Goal: Entertainment & Leisure: Browse casually

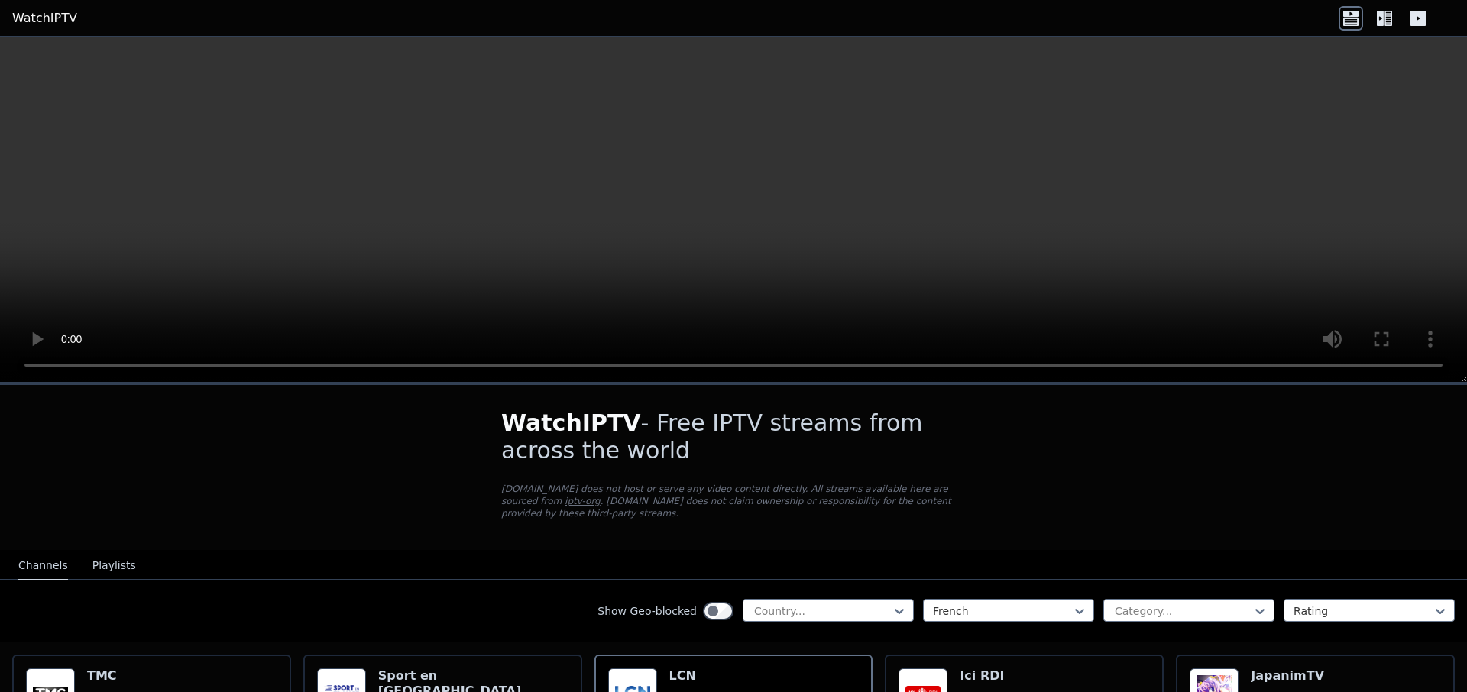
scroll to position [122, 0]
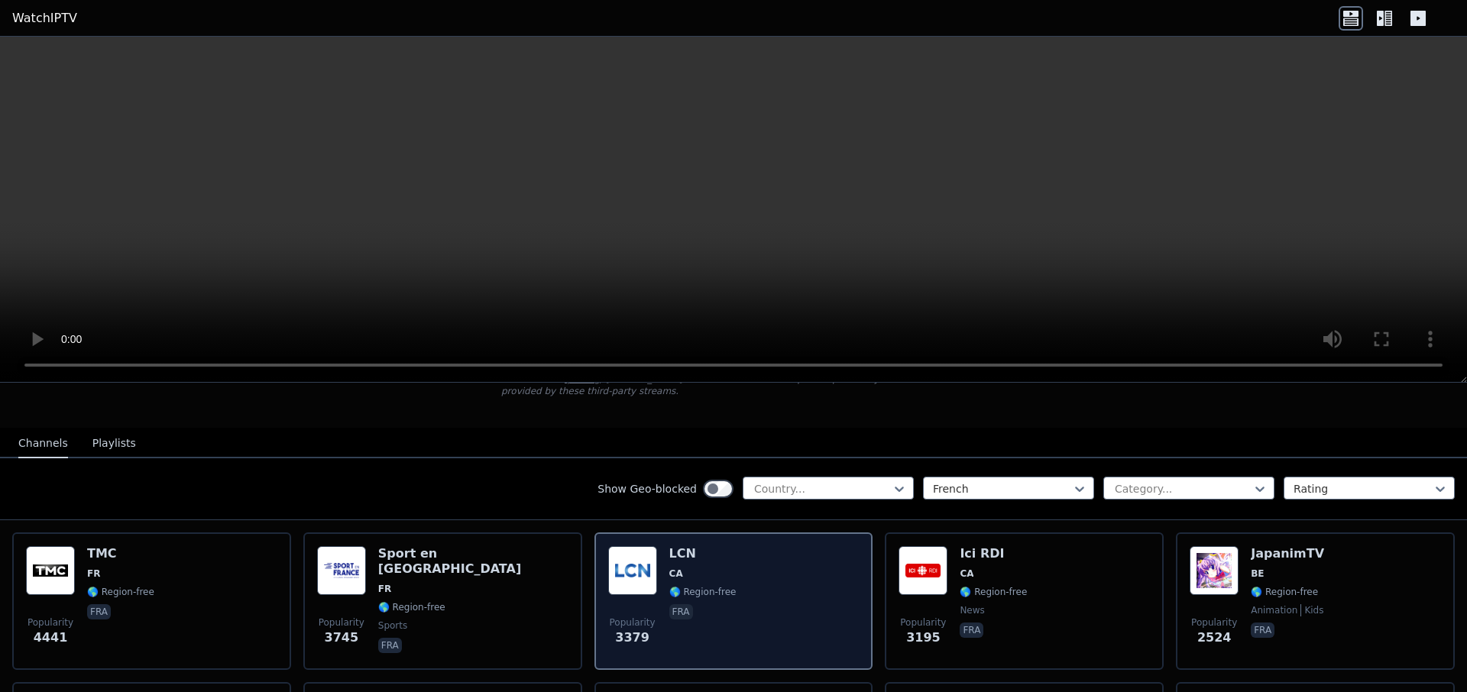
click at [635, 556] on img at bounding box center [632, 570] width 49 height 49
click at [646, 569] on img at bounding box center [632, 570] width 49 height 49
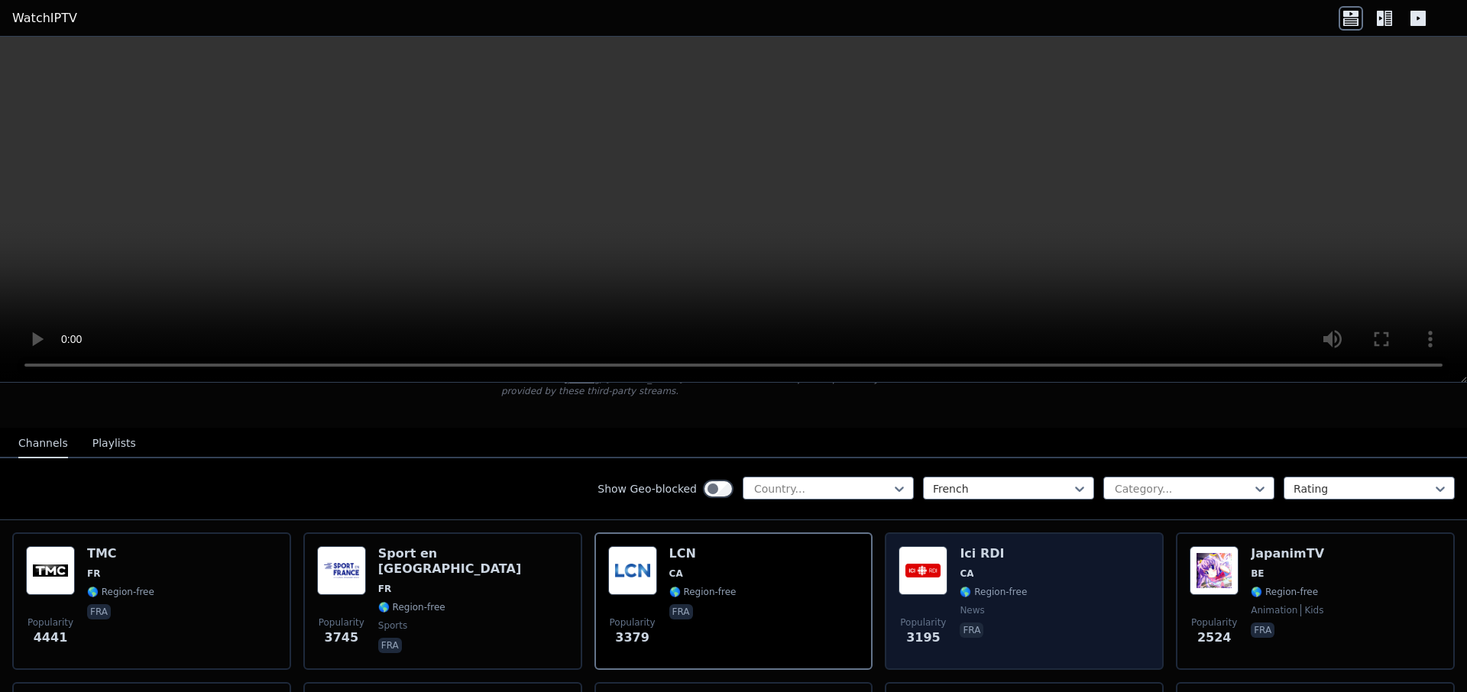
click at [938, 553] on img at bounding box center [923, 570] width 49 height 49
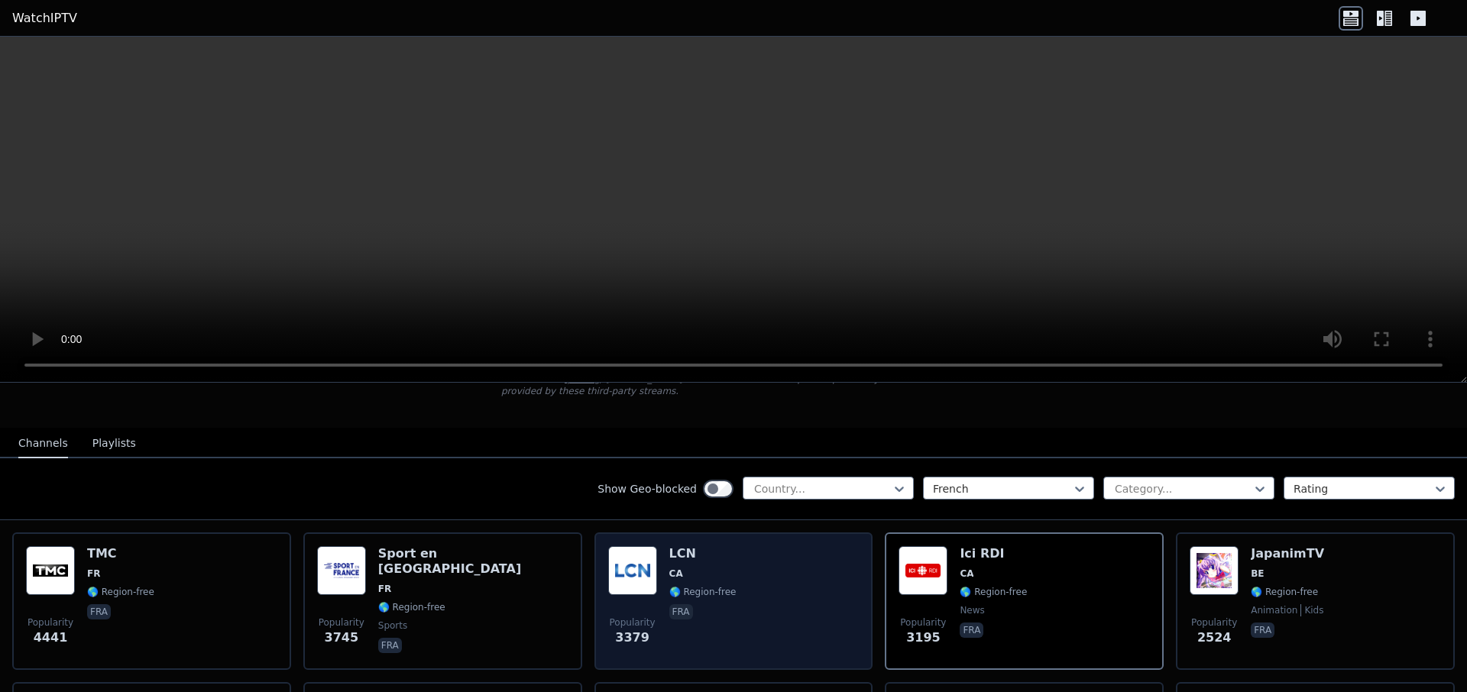
click at [630, 561] on img at bounding box center [632, 570] width 49 height 49
click at [628, 561] on img at bounding box center [632, 570] width 49 height 49
click at [628, 560] on img at bounding box center [632, 570] width 49 height 49
click at [643, 561] on img at bounding box center [632, 570] width 49 height 49
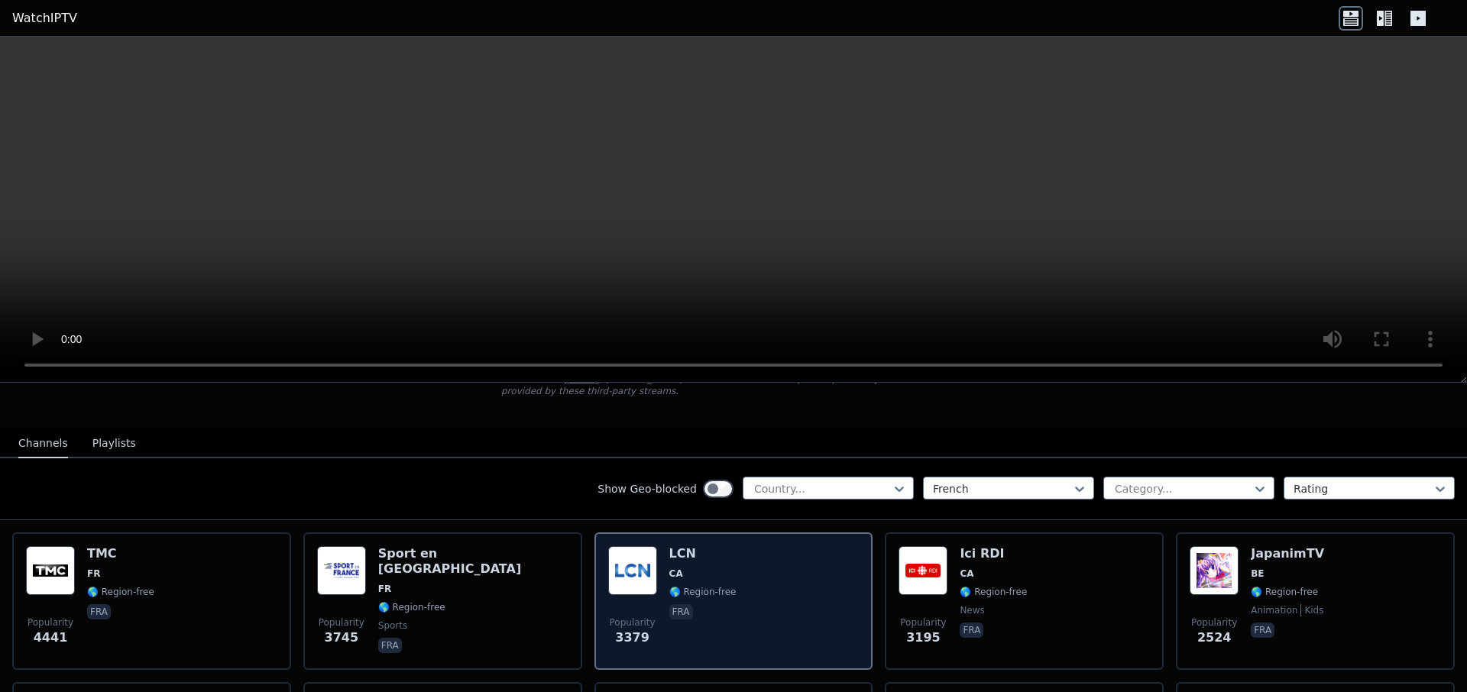
click at [643, 561] on img at bounding box center [632, 570] width 49 height 49
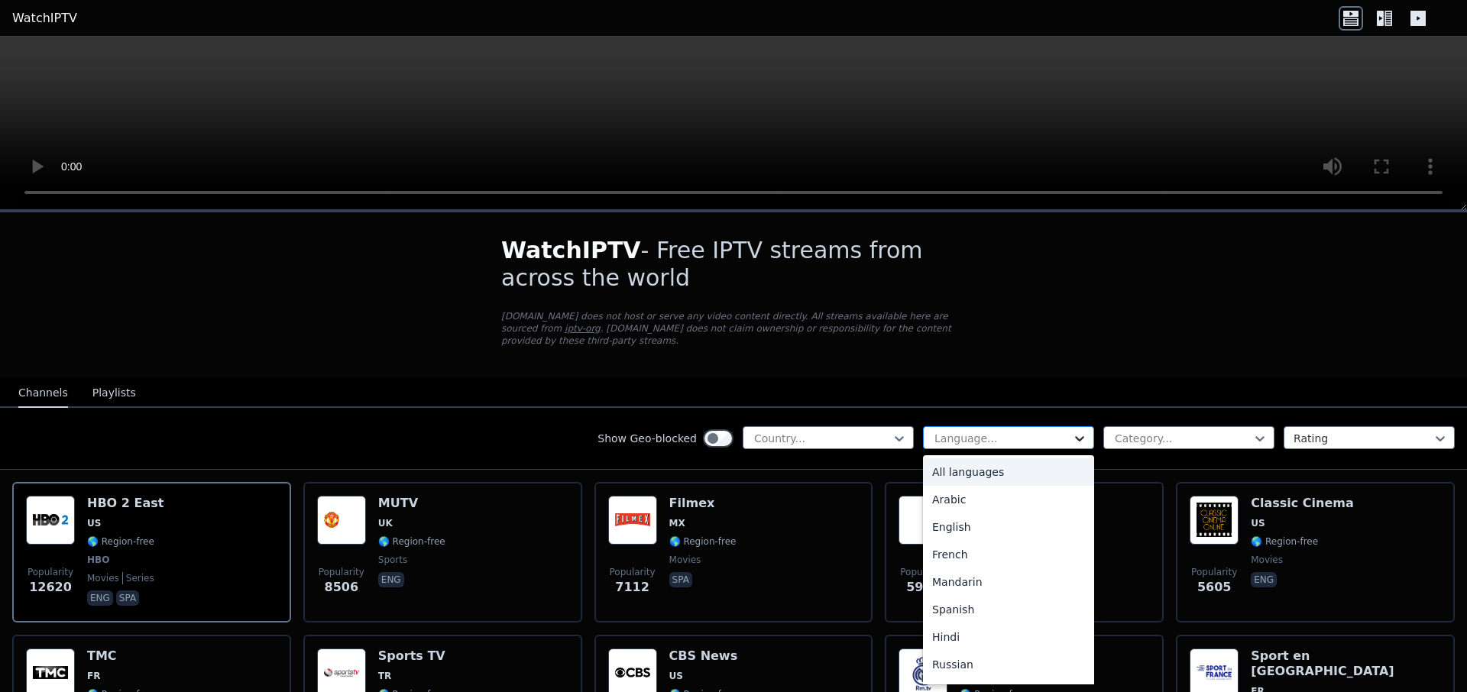
click at [1073, 431] on icon at bounding box center [1079, 438] width 15 height 15
click at [940, 543] on div "French" at bounding box center [1008, 555] width 171 height 28
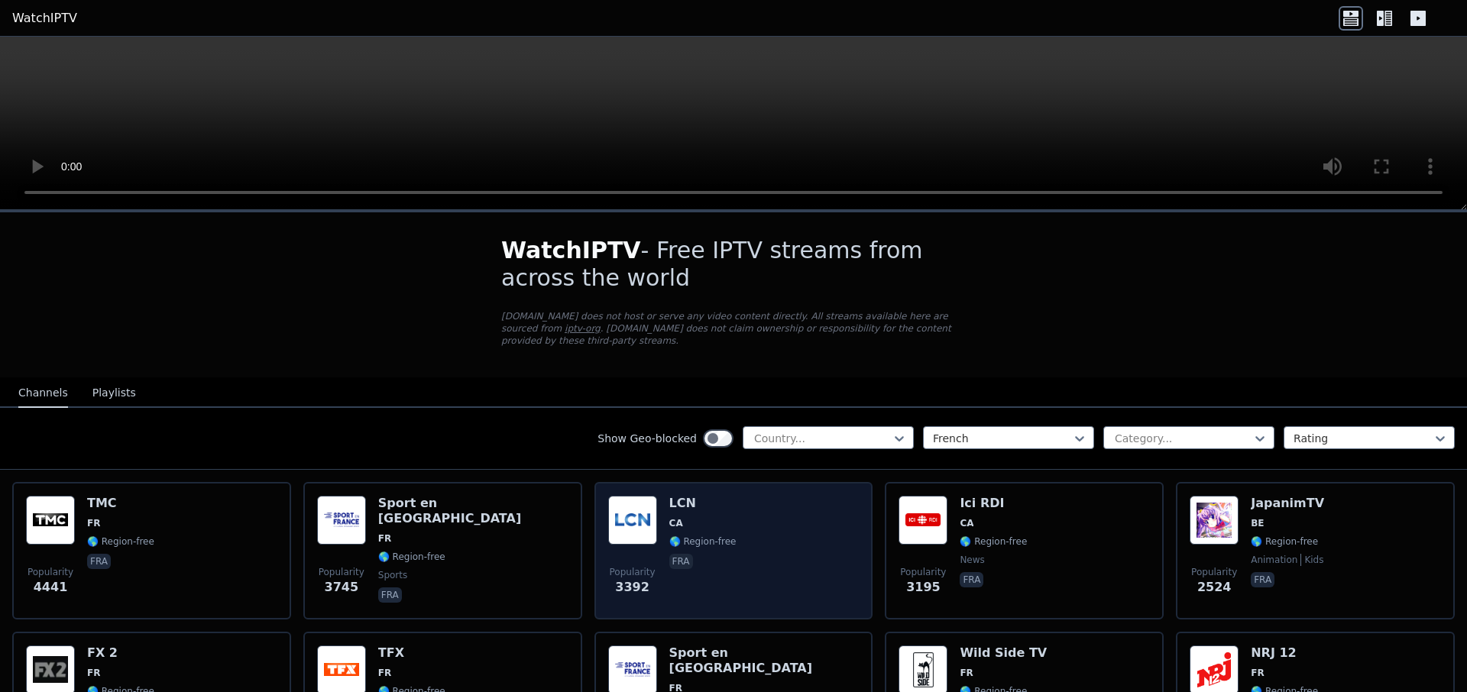
click at [627, 502] on img at bounding box center [632, 520] width 49 height 49
click at [620, 513] on img at bounding box center [632, 520] width 49 height 49
click at [646, 531] on img at bounding box center [632, 520] width 49 height 49
click at [649, 531] on img at bounding box center [632, 520] width 49 height 49
click at [704, 517] on span "CA" at bounding box center [702, 523] width 67 height 12
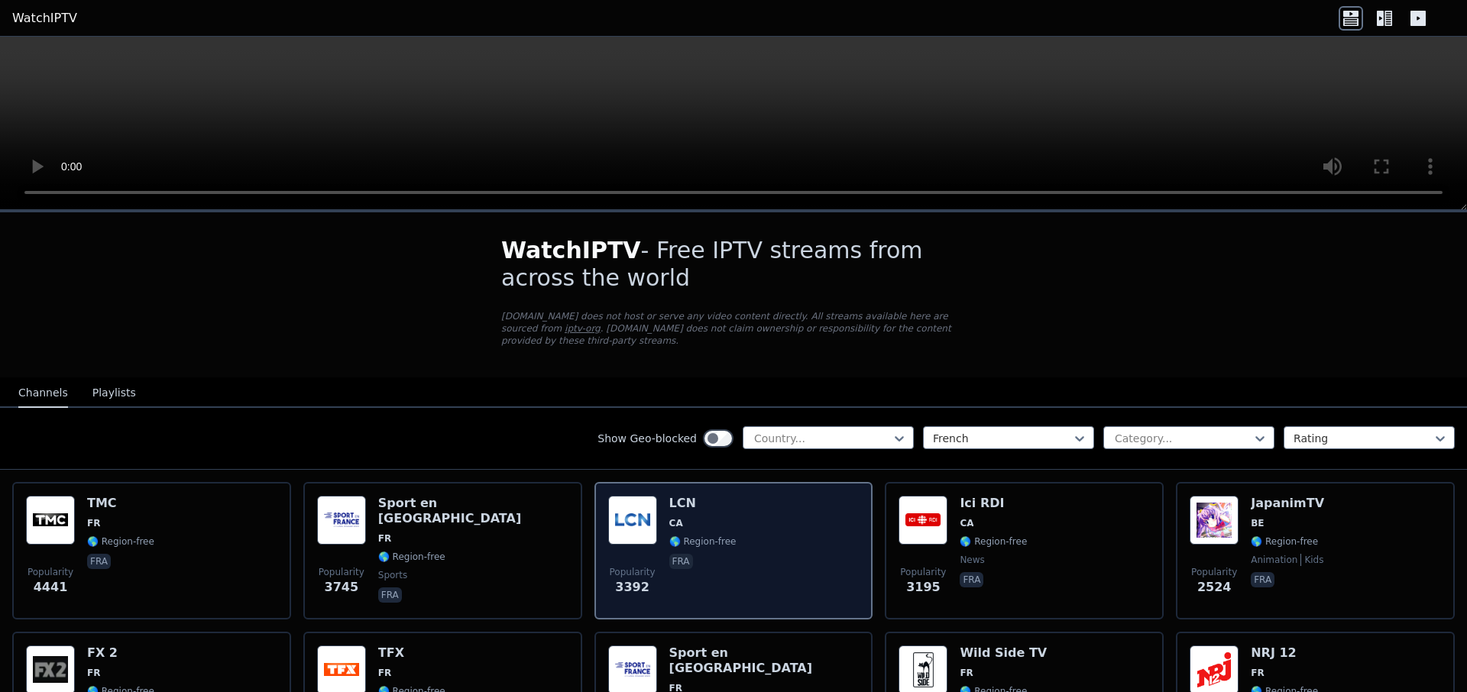
click at [705, 517] on span "CA" at bounding box center [702, 523] width 67 height 12
